Goal: Information Seeking & Learning: Find specific fact

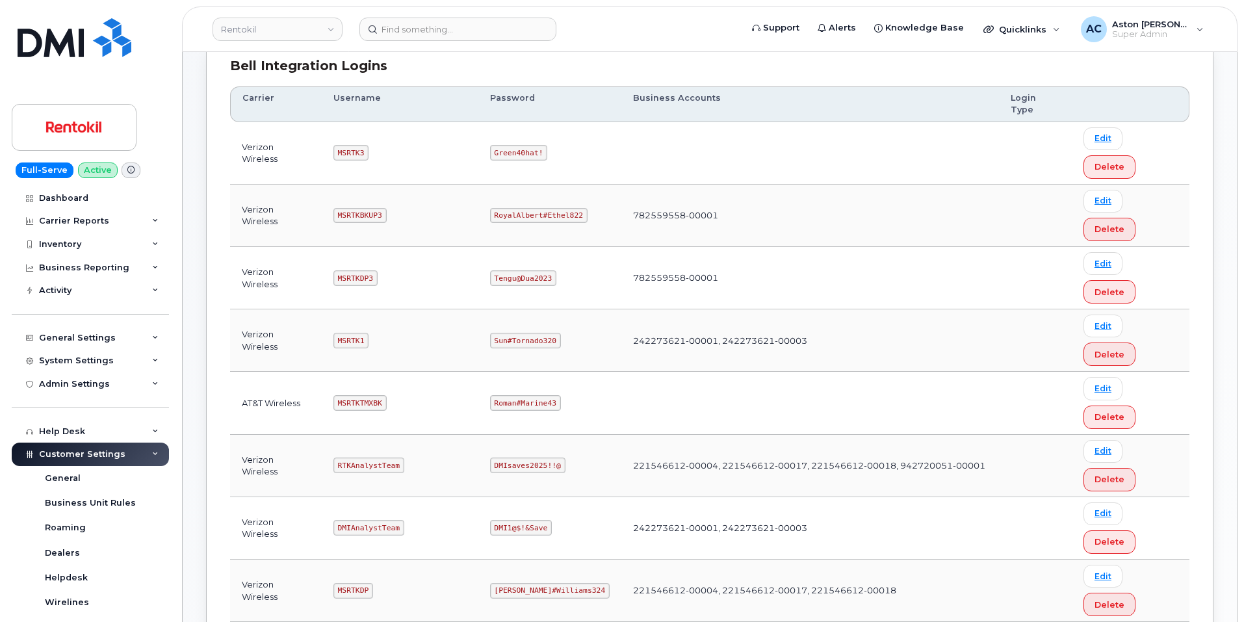
scroll to position [195, 0]
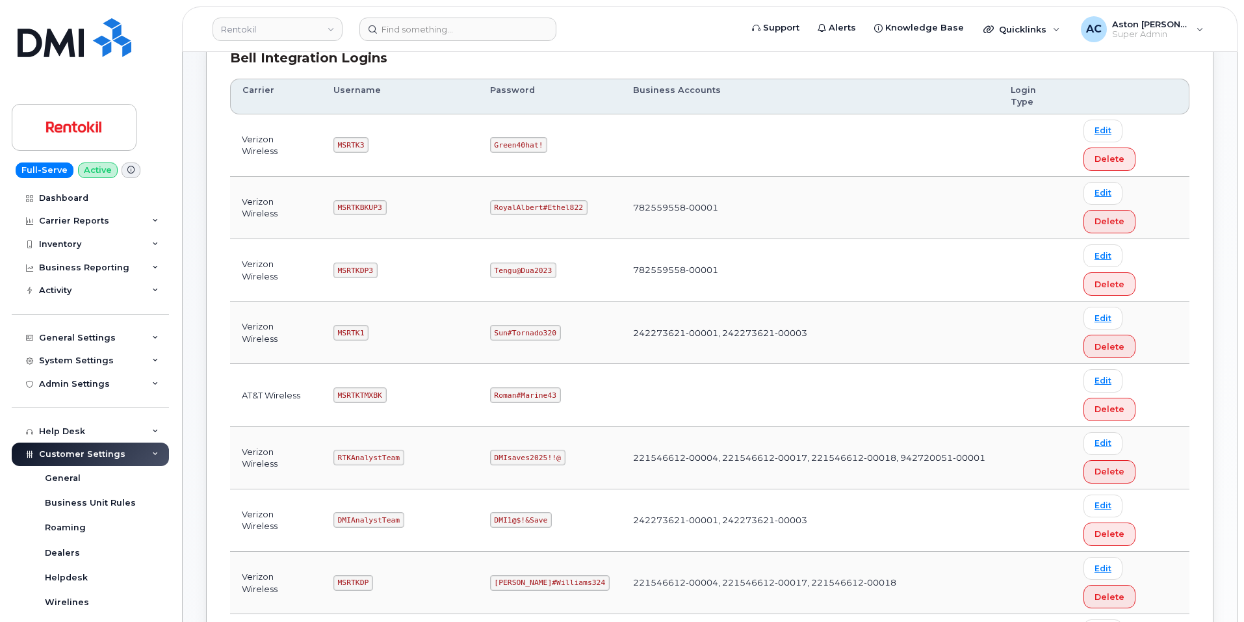
copy code "[EMAIL_ADDRESS][DOMAIN_NAME]"
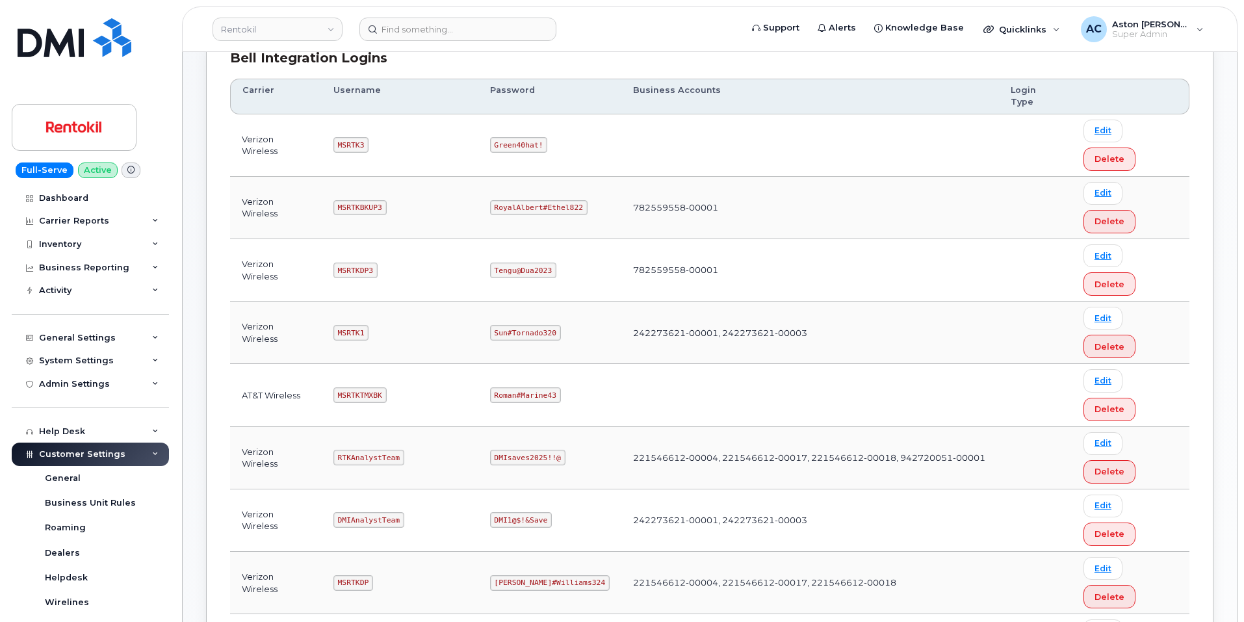
copy code "Pinkmailbox472##"
drag, startPoint x: 242, startPoint y: 498, endPoint x: 563, endPoint y: 497, distance: 321.1
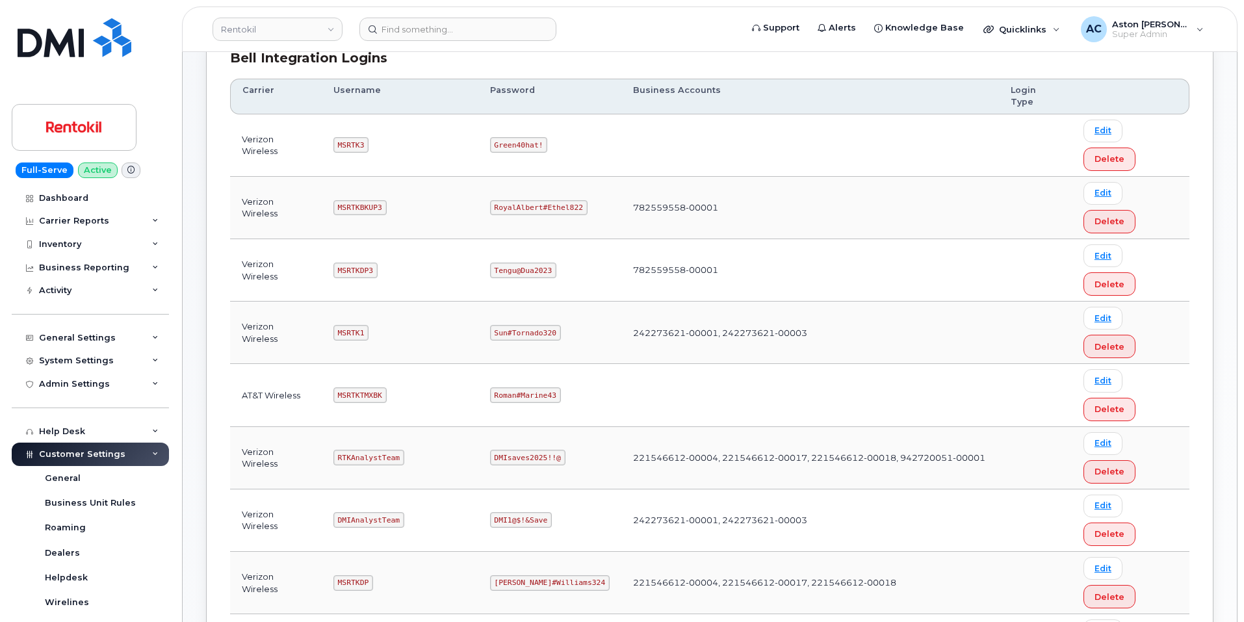
copy tr "AT&T Wireless [EMAIL_ADDRESS][DOMAIN_NAME] Pinkmailbox472##"
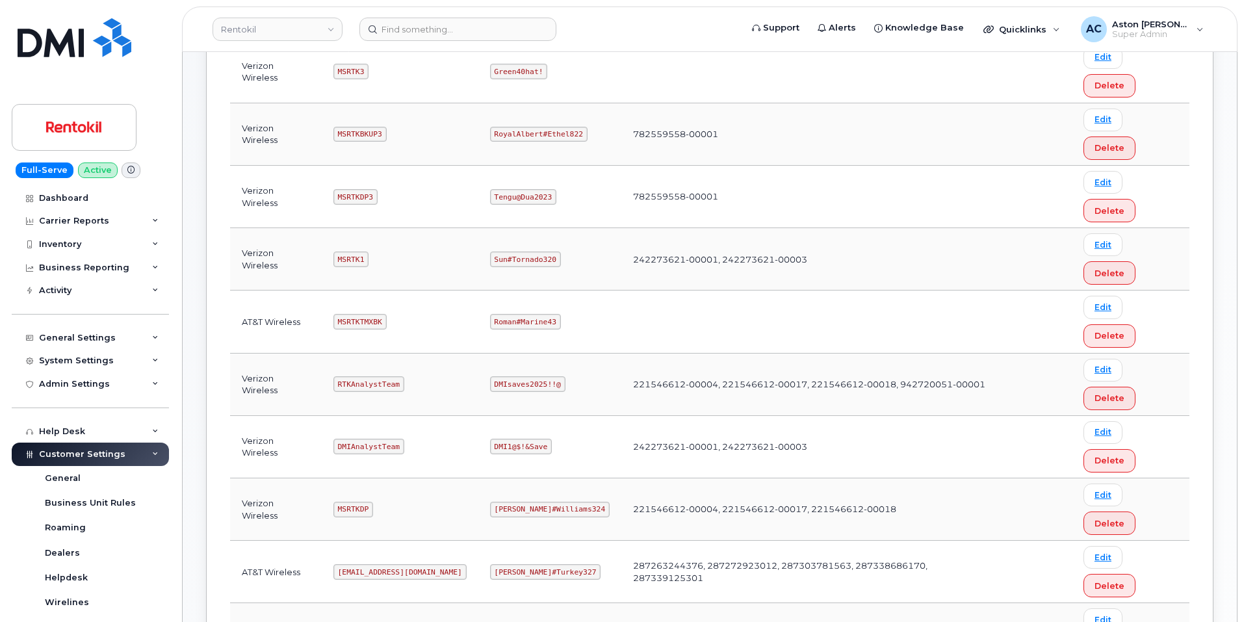
scroll to position [455, 0]
